Goal: Find specific page/section: Find specific page/section

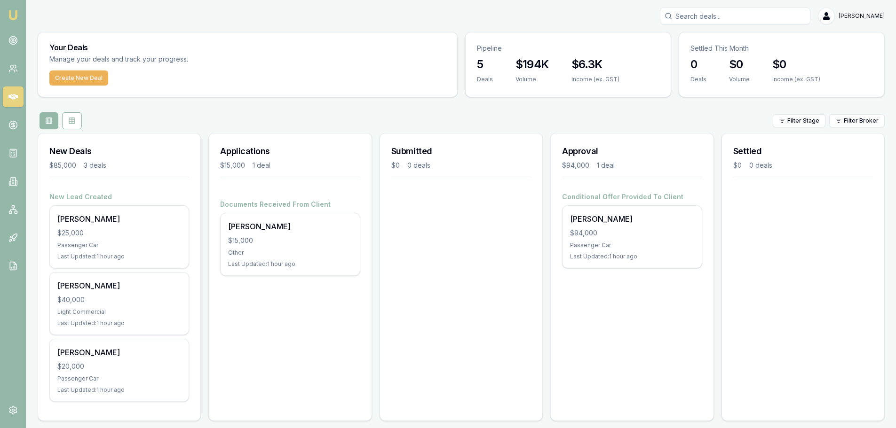
scroll to position [8, 0]
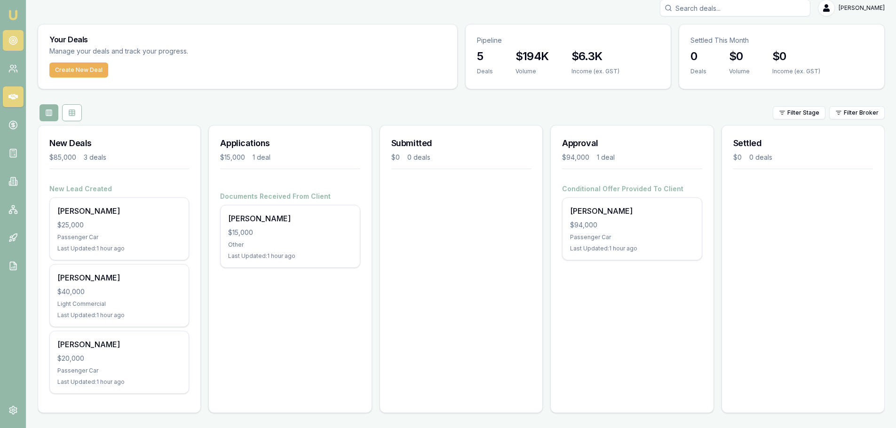
click at [5, 34] on link at bounding box center [13, 40] width 21 height 21
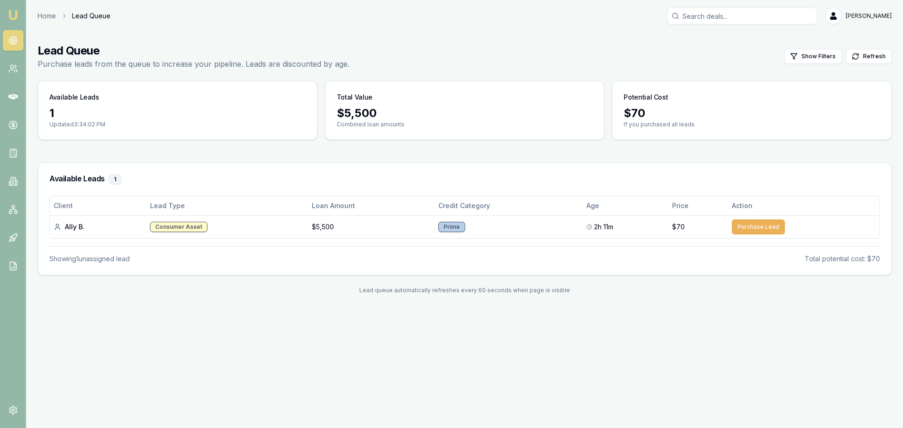
click at [49, 8] on div "Home Lead Queue Jack Armstrong" at bounding box center [465, 16] width 854 height 17
click at [44, 19] on link "Home" at bounding box center [47, 15] width 18 height 9
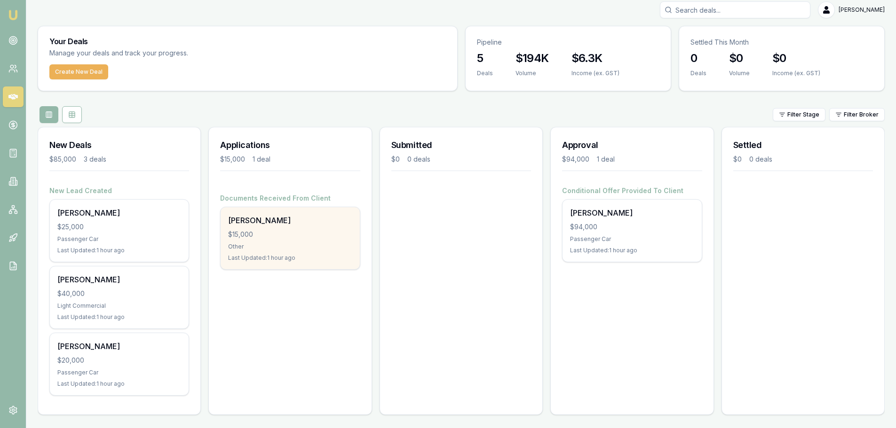
scroll to position [8, 0]
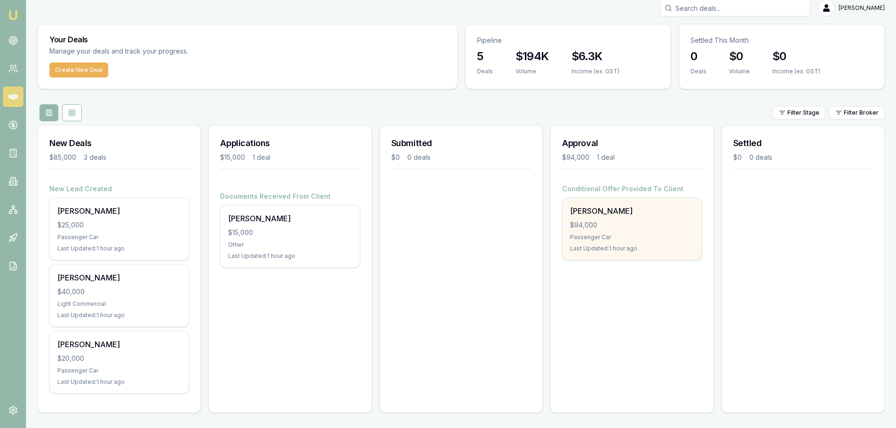
click at [625, 242] on div "Tyson Reddick $94,000 Passenger Car Last Updated: 1 hour ago" at bounding box center [631, 229] width 139 height 62
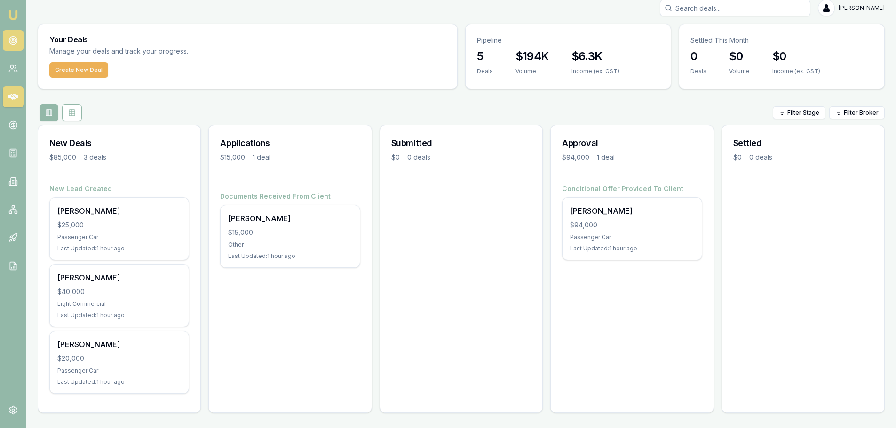
click at [8, 42] on icon at bounding box center [12, 40] width 9 height 9
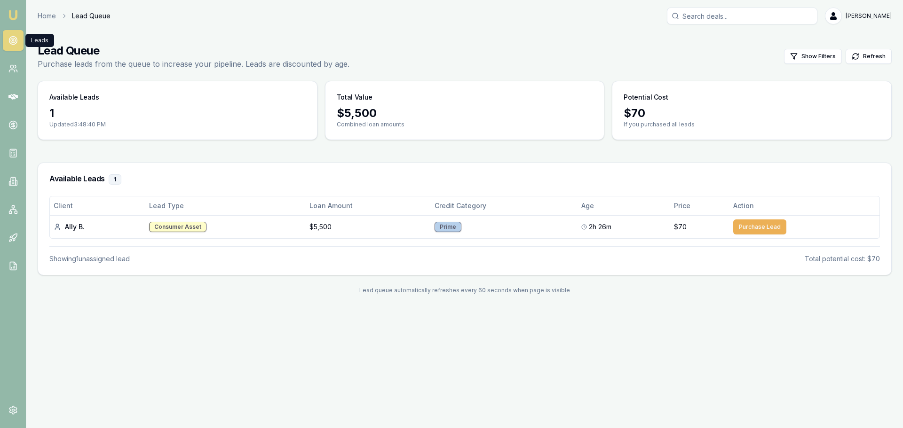
click at [8, 43] on icon at bounding box center [12, 40] width 9 height 9
click at [47, 15] on link "Home" at bounding box center [47, 15] width 18 height 9
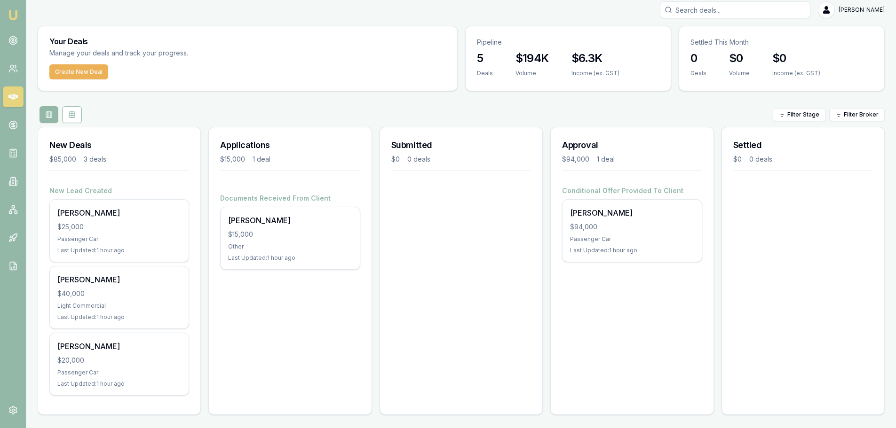
scroll to position [8, 0]
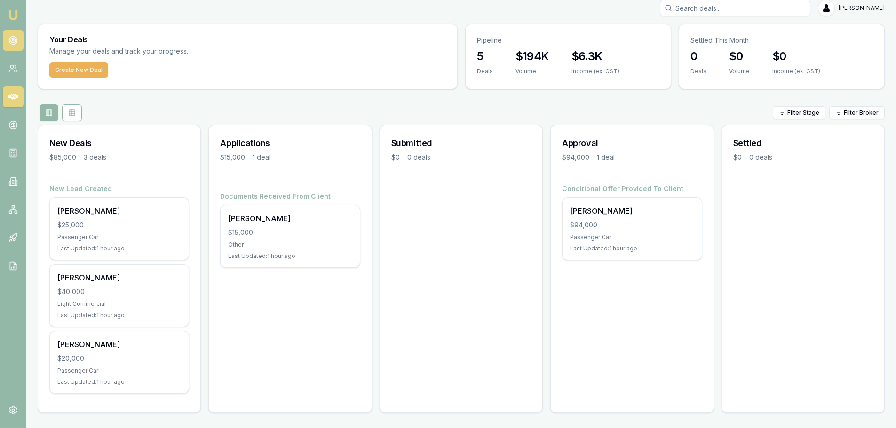
click at [11, 34] on link at bounding box center [13, 40] width 21 height 21
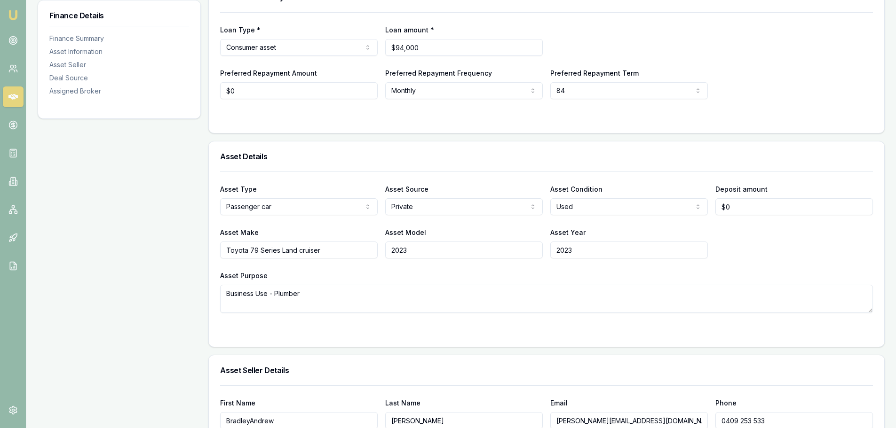
scroll to position [141, 0]
